Goal: Use online tool/utility: Utilize a website feature to perform a specific function

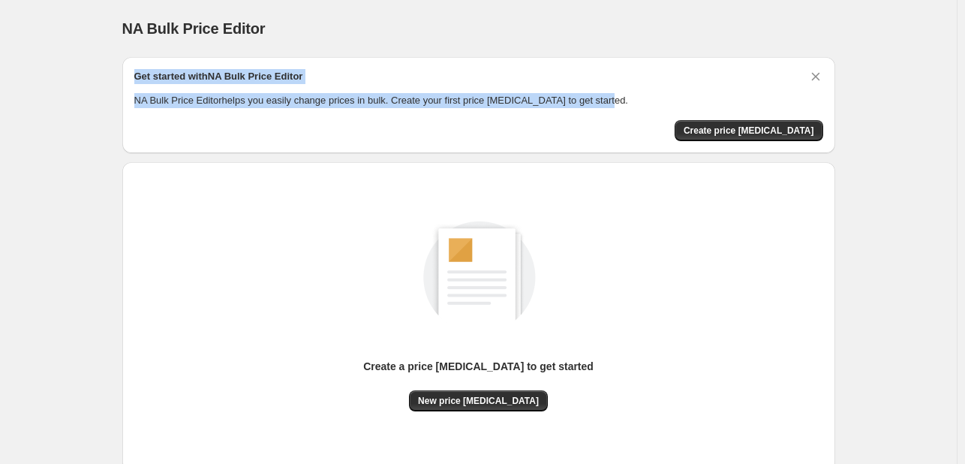
drag, startPoint x: 602, startPoint y: 96, endPoint x: 126, endPoint y: 67, distance: 476.9
click at [126, 67] on div "Get started with NA Bulk Price Editor NA Bulk Price Editor helps you easily cha…" at bounding box center [478, 105] width 713 height 96
click at [627, 76] on div "Get started with NA Bulk Price Editor" at bounding box center [478, 79] width 689 height 20
drag, startPoint x: 607, startPoint y: 99, endPoint x: 120, endPoint y: 62, distance: 487.9
click at [120, 62] on div "NA Bulk Price Editor. This page is ready NA Bulk Price Editor Get started with …" at bounding box center [478, 281] width 749 height 563
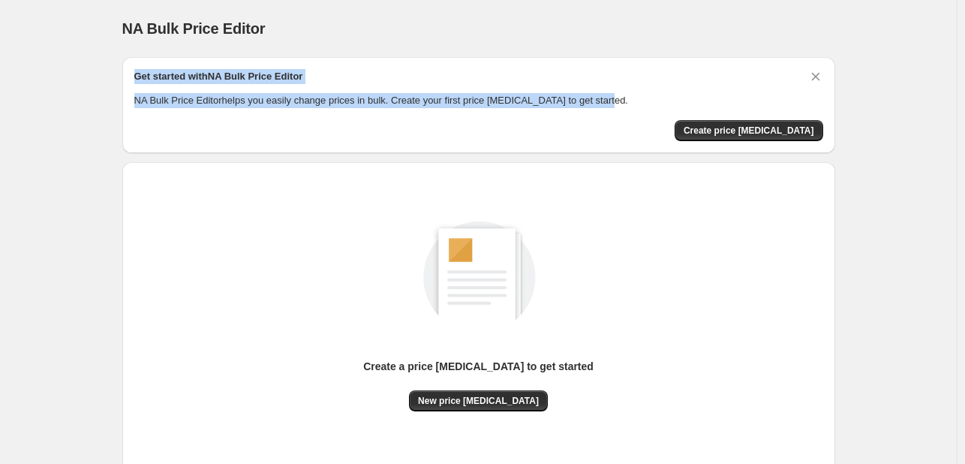
click at [390, 58] on div "Get started with NA Bulk Price Editor NA Bulk Price Editor helps you easily cha…" at bounding box center [478, 105] width 713 height 96
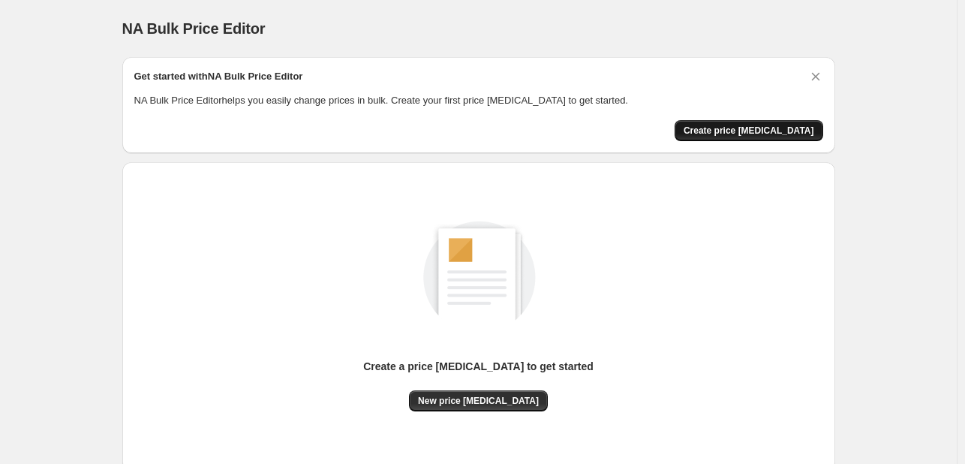
click at [736, 134] on span "Create price [MEDICAL_DATA]" at bounding box center [749, 131] width 131 height 12
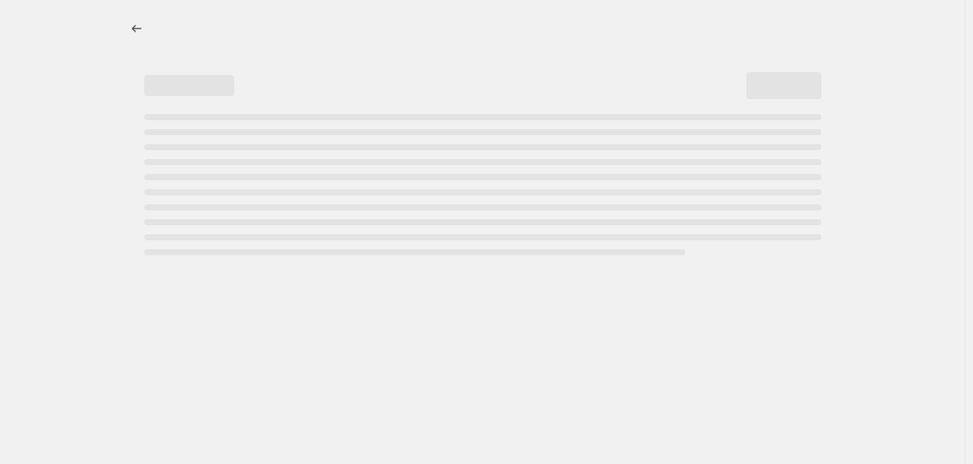
select select "percentage"
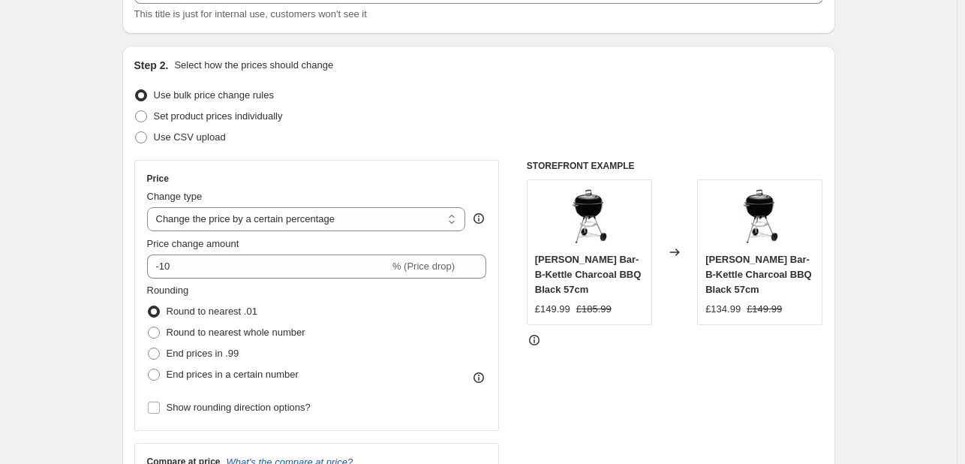
scroll to position [116, 0]
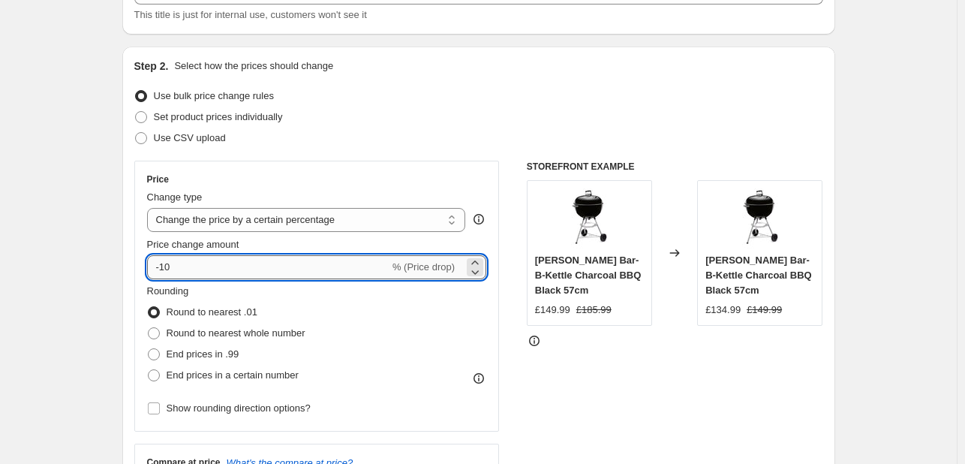
click at [233, 266] on input "-10" at bounding box center [268, 267] width 243 height 24
type input "-1"
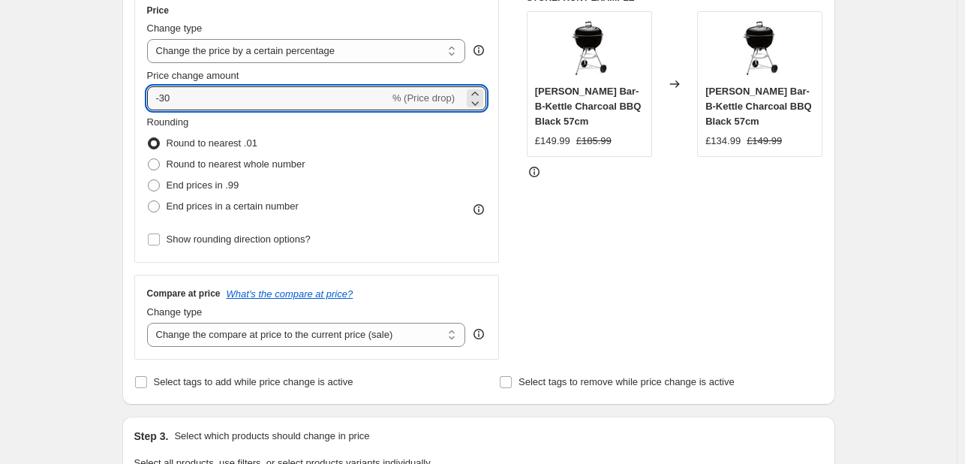
scroll to position [287, 0]
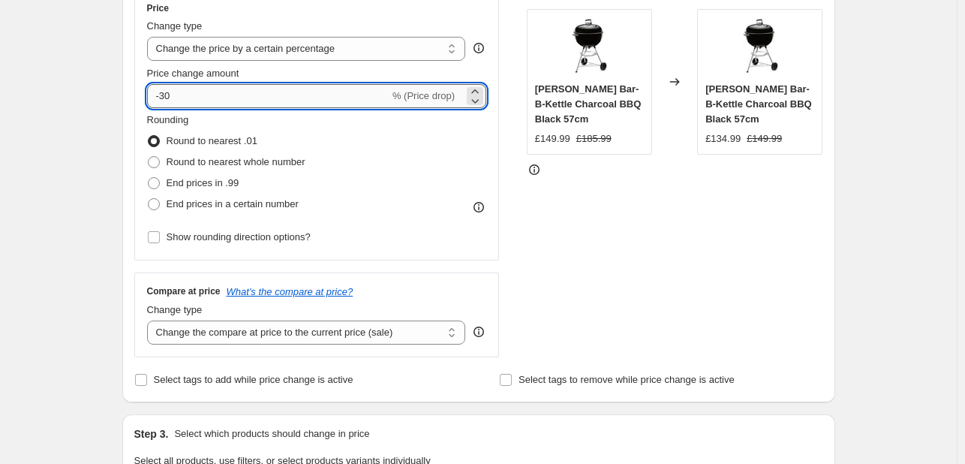
click at [257, 95] on input "-30" at bounding box center [268, 96] width 243 height 24
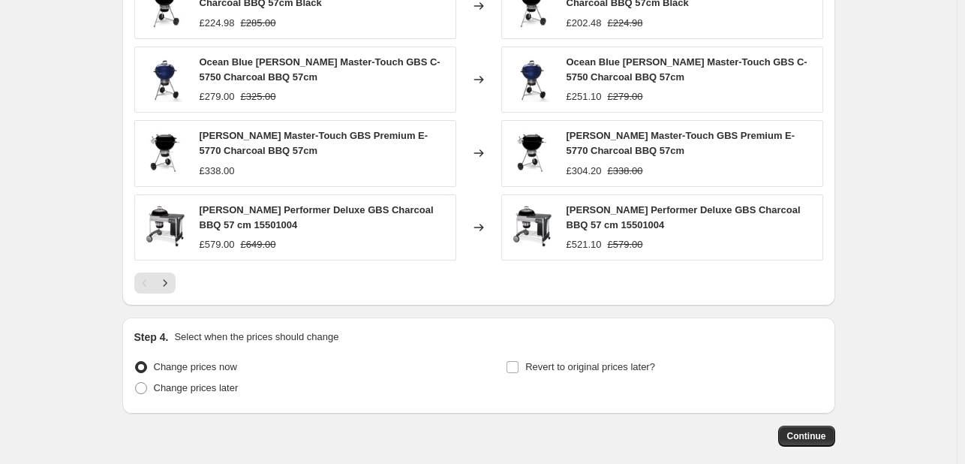
scroll to position [988, 0]
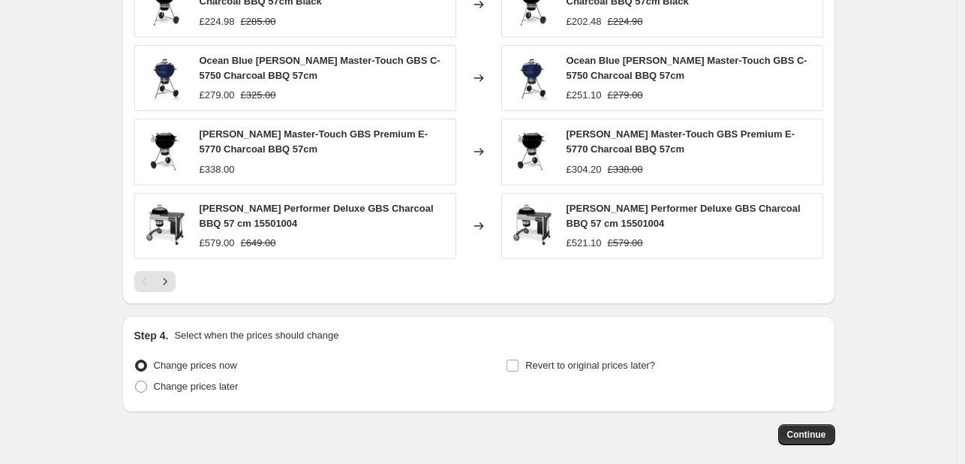
type input "-30"
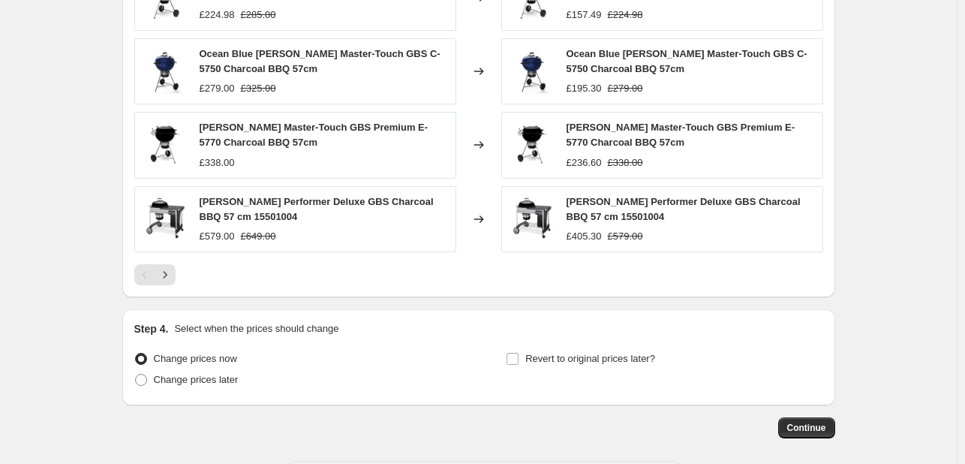
scroll to position [997, 0]
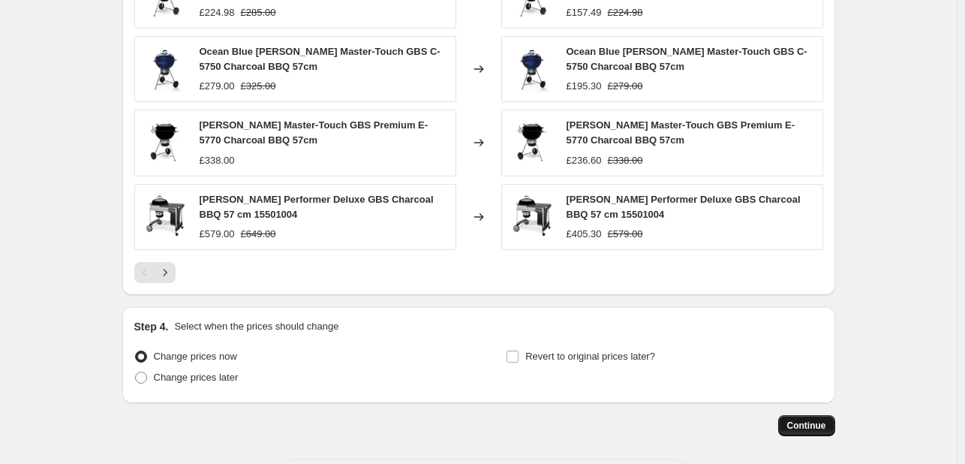
click at [812, 420] on span "Continue" at bounding box center [807, 426] width 39 height 12
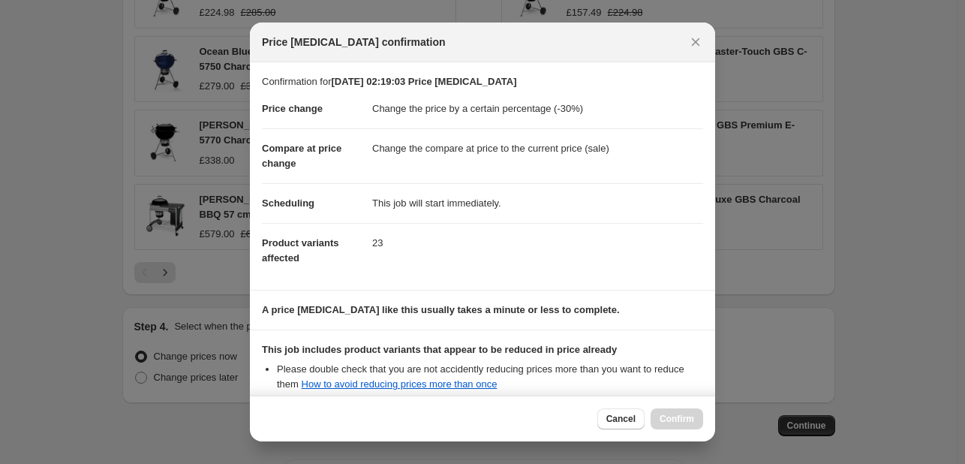
scroll to position [167, 0]
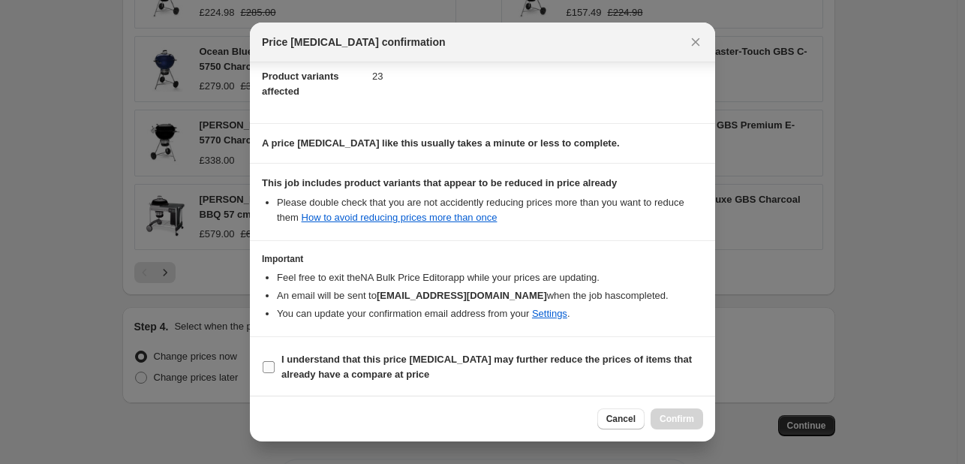
click at [265, 369] on input "I understand that this price [MEDICAL_DATA] may further reduce the prices of it…" at bounding box center [269, 367] width 12 height 12
checkbox input "true"
click at [679, 418] on span "Confirm" at bounding box center [677, 419] width 35 height 12
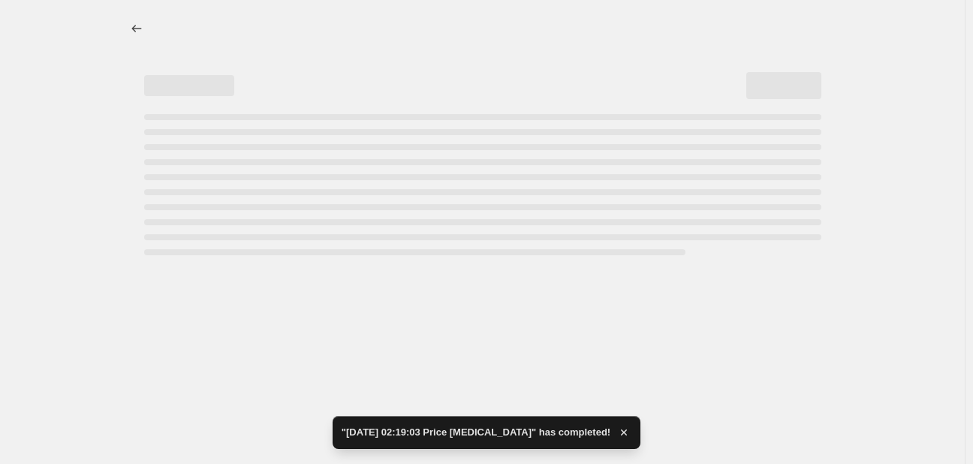
select select "percentage"
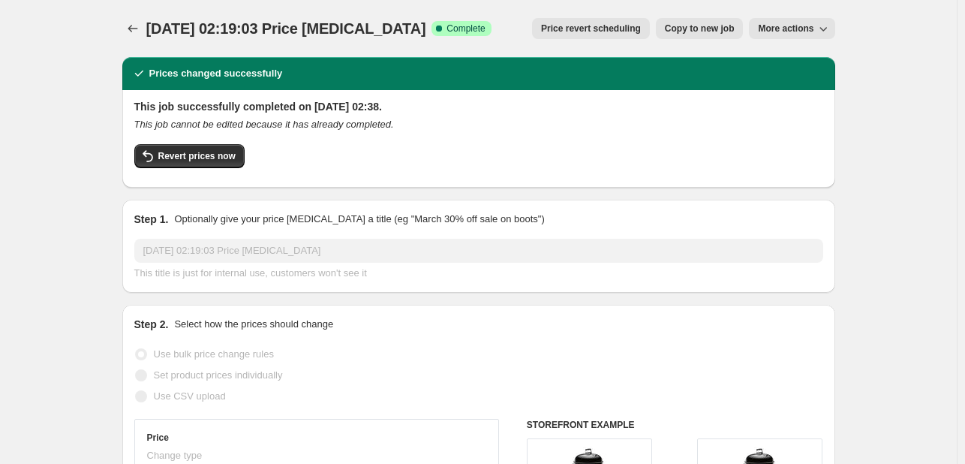
drag, startPoint x: 425, startPoint y: 23, endPoint x: 155, endPoint y: 18, distance: 270.3
click at [155, 18] on div "[DATE] 02:19:03 Price [MEDICAL_DATA] Success Complete Complete" at bounding box center [318, 28] width 345 height 21
click at [425, 27] on div "[DATE] 02:19:03 Price [MEDICAL_DATA] Success Complete Complete" at bounding box center [318, 28] width 345 height 21
drag, startPoint x: 423, startPoint y: 28, endPoint x: 151, endPoint y: 40, distance: 272.8
click at [151, 40] on div "[DATE] 02:19:03 Price [MEDICAL_DATA]. This page is ready [DATE] 02:19:03 Price …" at bounding box center [478, 28] width 713 height 57
